Goal: Task Accomplishment & Management: Manage account settings

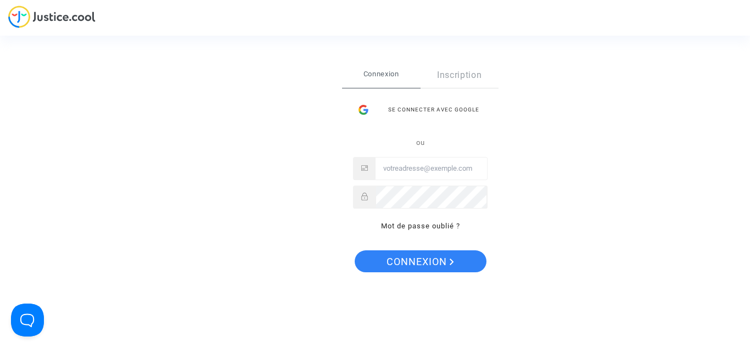
click at [44, 169] on div "Se connecter Connexion Inscription Se connecter avec Google ou Mot de passe oub…" at bounding box center [375, 171] width 750 height 342
click at [426, 168] on input "Email" at bounding box center [431, 169] width 111 height 22
type input "[EMAIL_ADDRESS][DOMAIN_NAME]"
click at [411, 267] on span "Connexion" at bounding box center [421, 261] width 68 height 23
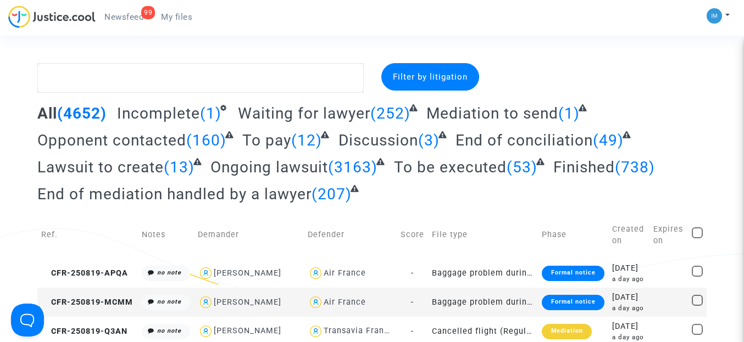
click at [278, 139] on span "To pay" at bounding box center [266, 140] width 49 height 18
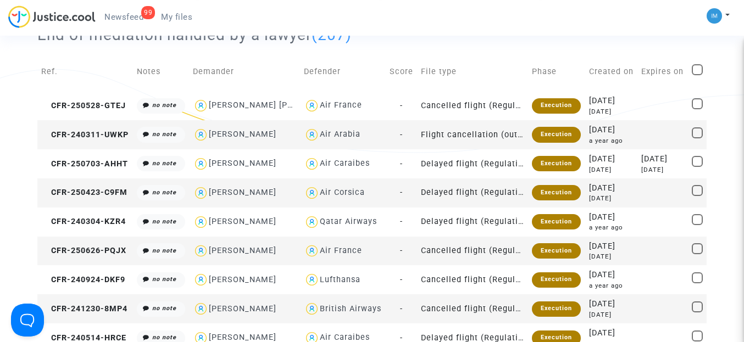
scroll to position [188, 0]
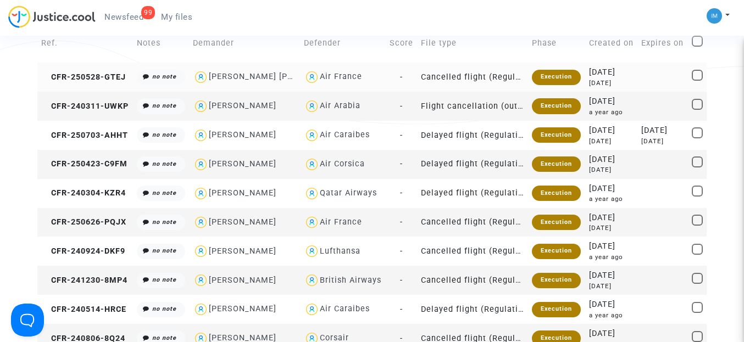
click at [548, 85] on div "Execution" at bounding box center [556, 77] width 49 height 15
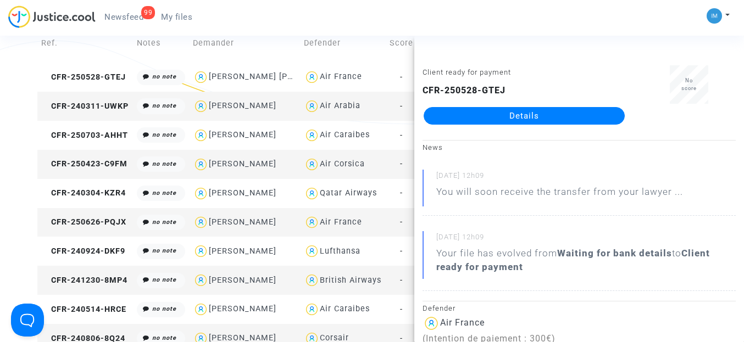
click at [0, 140] on div "Filter by litigation All (4652) Incomplete (1) Waiting for lawyer (252) Mediati…" at bounding box center [372, 143] width 744 height 536
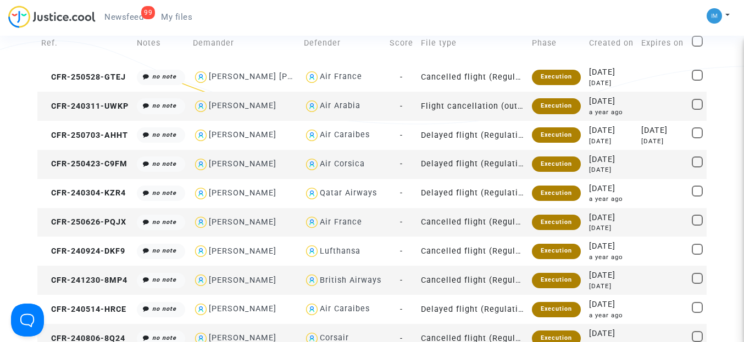
scroll to position [0, 0]
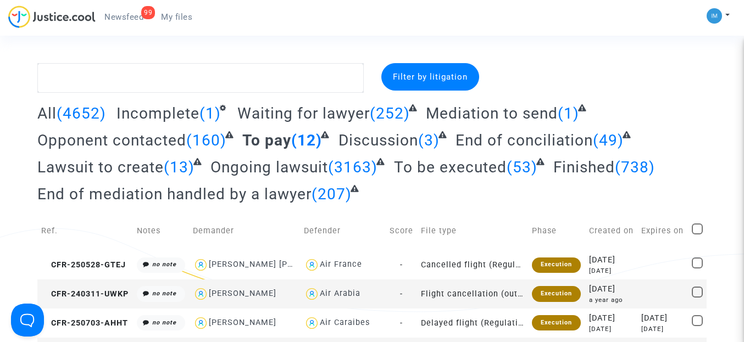
click at [454, 174] on span "To be executed" at bounding box center [450, 167] width 113 height 18
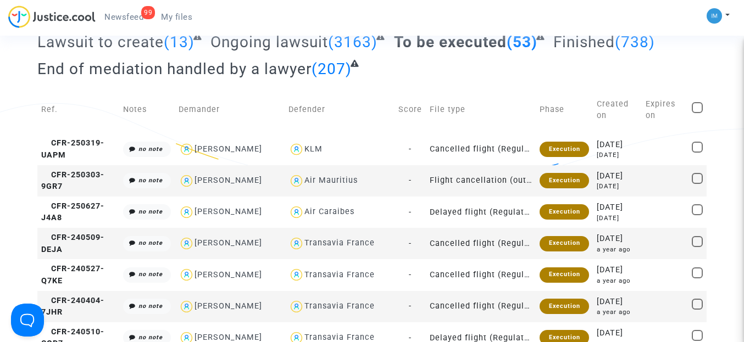
scroll to position [188, 0]
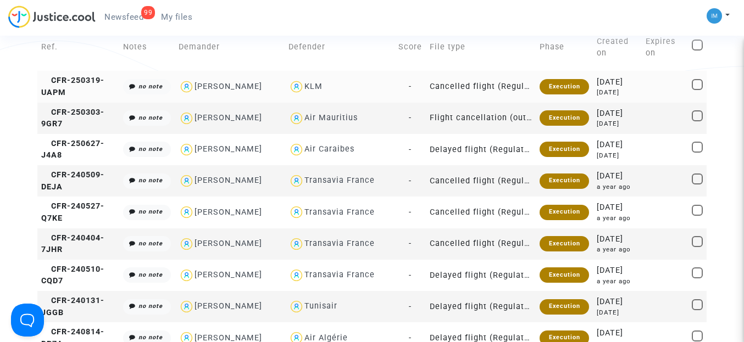
click at [563, 93] on div "Execution" at bounding box center [563, 86] width 49 height 15
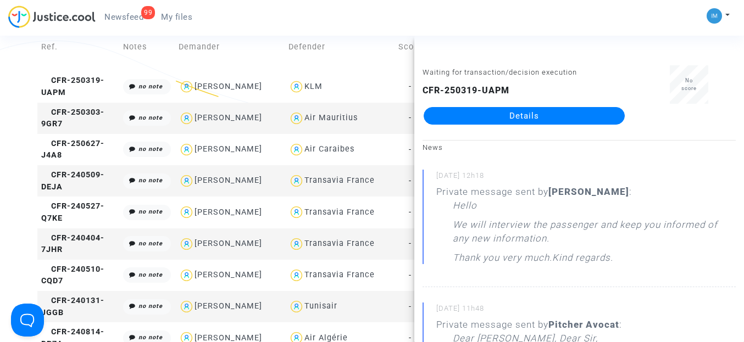
click at [373, 122] on div "Air Mauritius" at bounding box center [339, 118] width 102 height 16
type textarea "@"Air Mauritius""
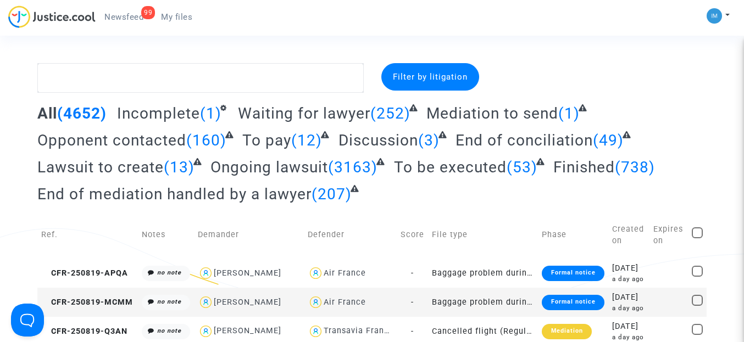
click at [285, 152] on div "All (4652) Incomplete (1) Waiting for lawyer (252) Mediation to send (1) Oppone…" at bounding box center [372, 158] width 670 height 108
click at [275, 141] on span "To pay" at bounding box center [266, 140] width 49 height 18
click at [302, 141] on span "(12)" at bounding box center [306, 140] width 31 height 18
click at [268, 148] on span "To pay" at bounding box center [266, 140] width 49 height 18
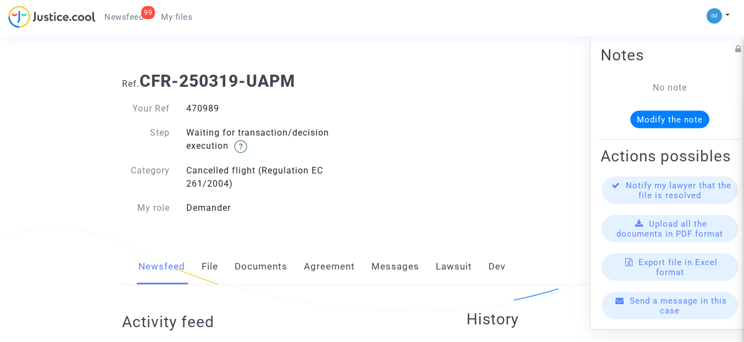
click at [451, 261] on link "Lawsuit" at bounding box center [454, 267] width 36 height 36
